Goal: Transaction & Acquisition: Purchase product/service

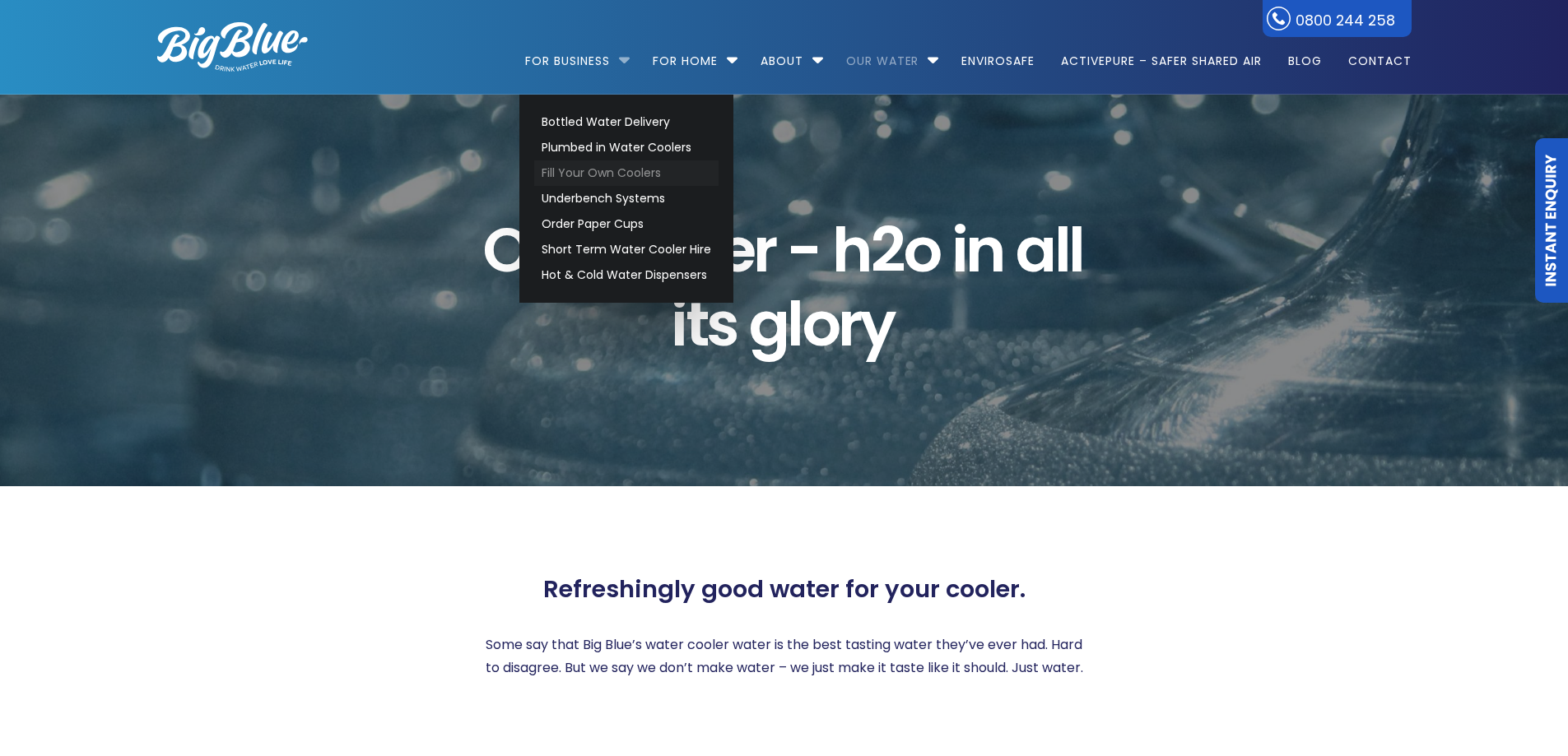
click at [584, 172] on link "Fill Your Own Coolers" at bounding box center [626, 172] width 185 height 25
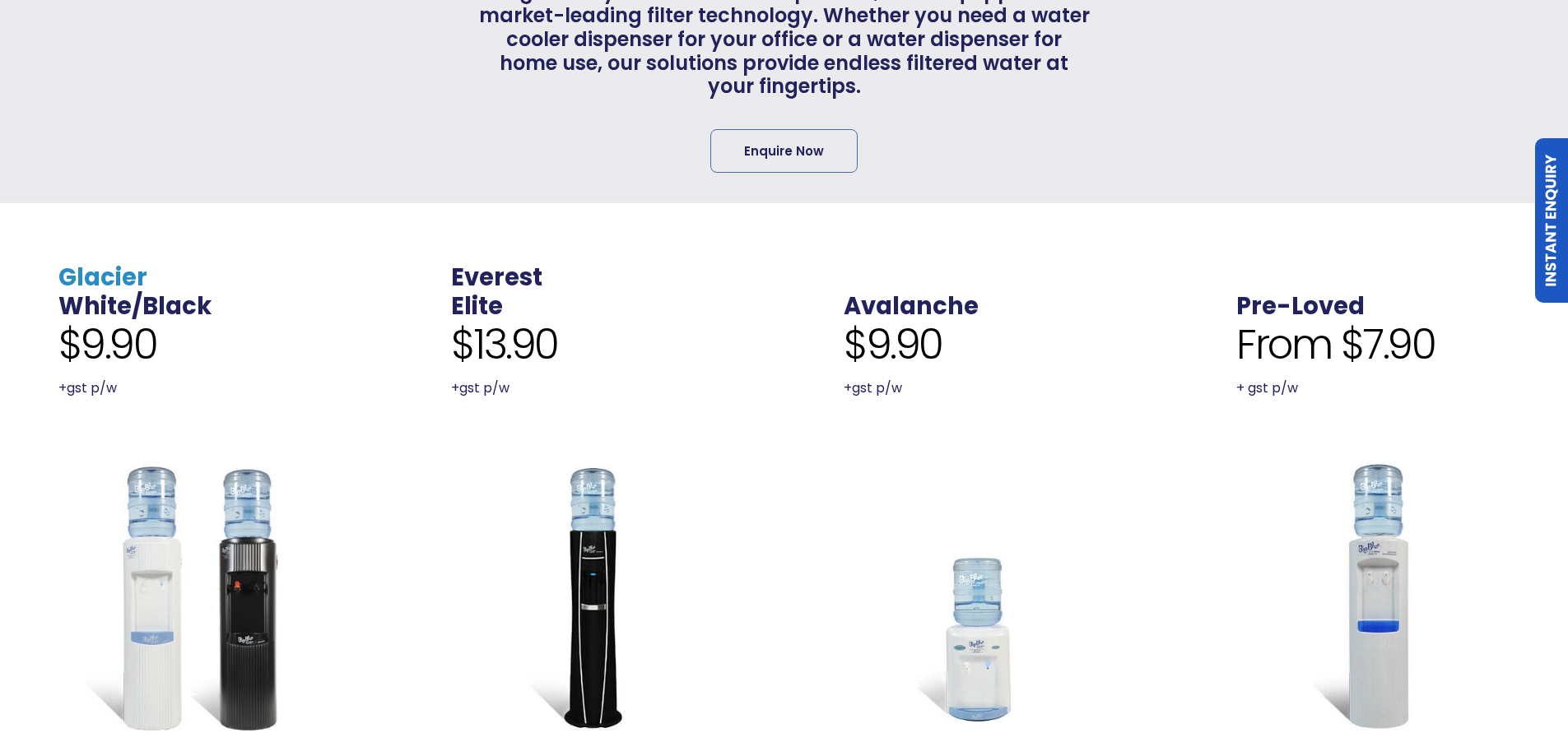
click at [128, 260] on link "Glacier" at bounding box center [102, 276] width 89 height 33
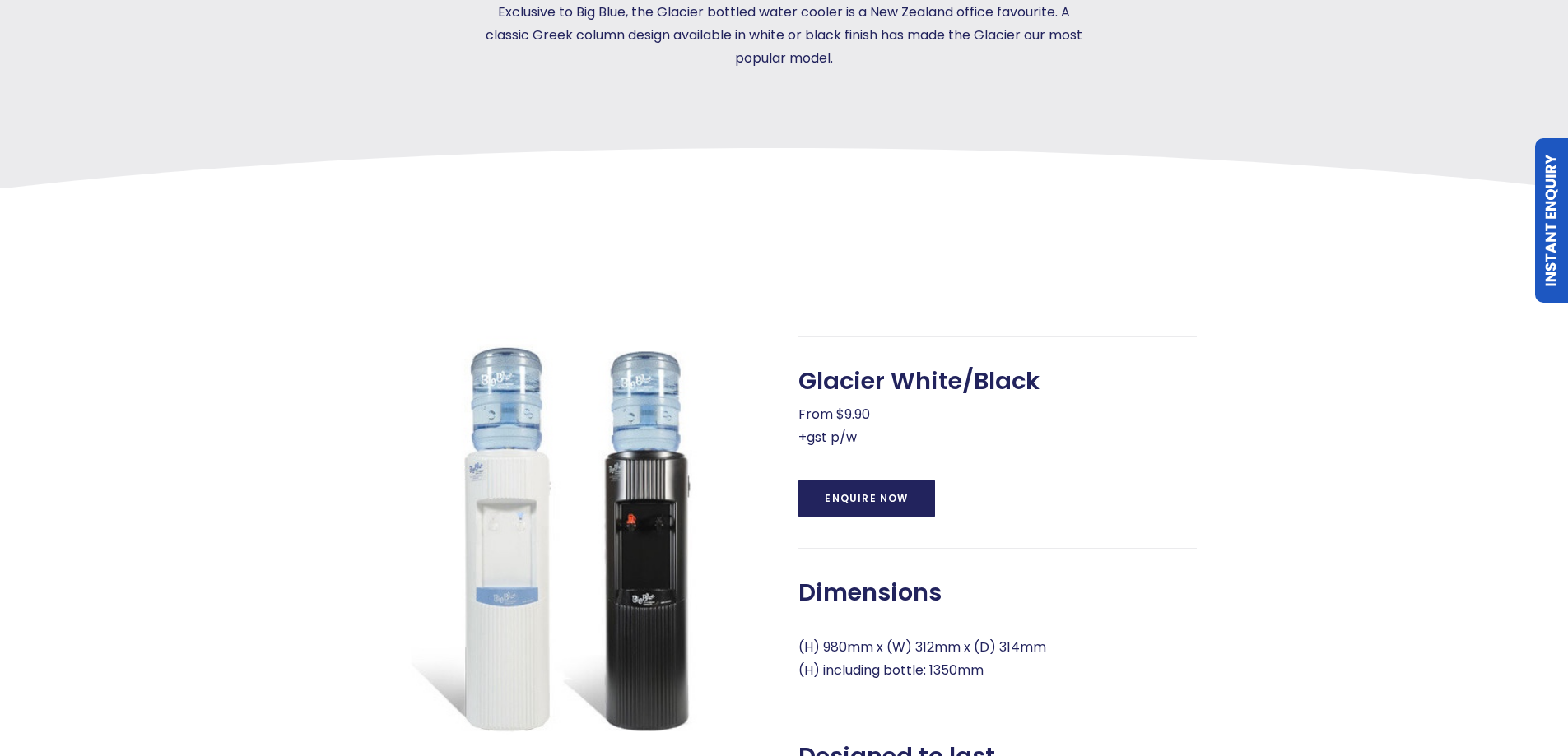
scroll to position [494, 0]
